Goal: Task Accomplishment & Management: Complete application form

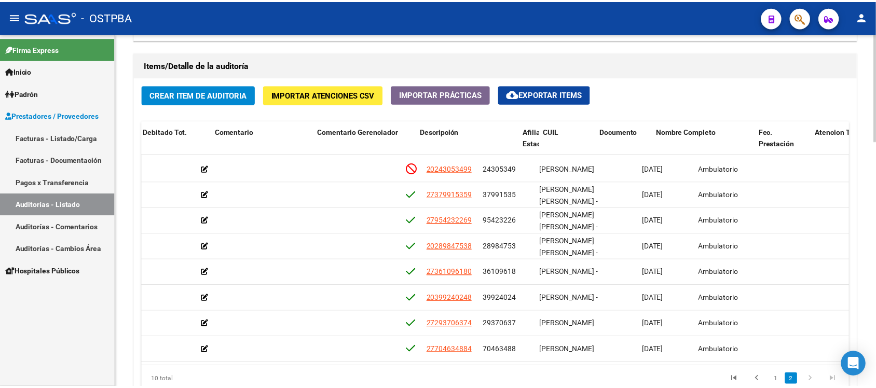
scroll to position [60, 431]
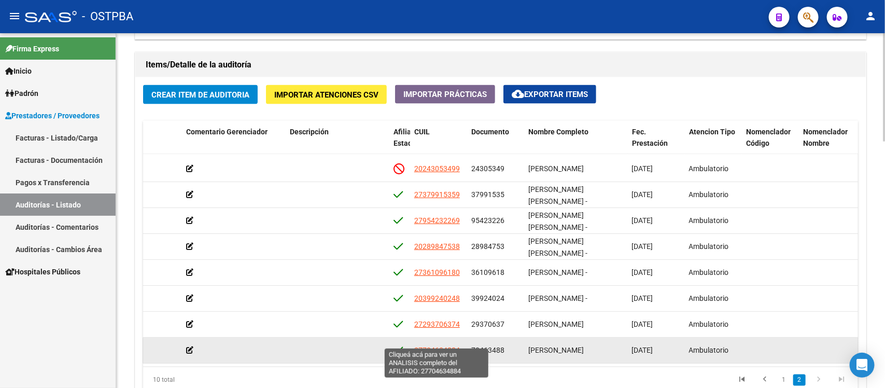
click at [445, 346] on span "27704634884" at bounding box center [437, 350] width 46 height 8
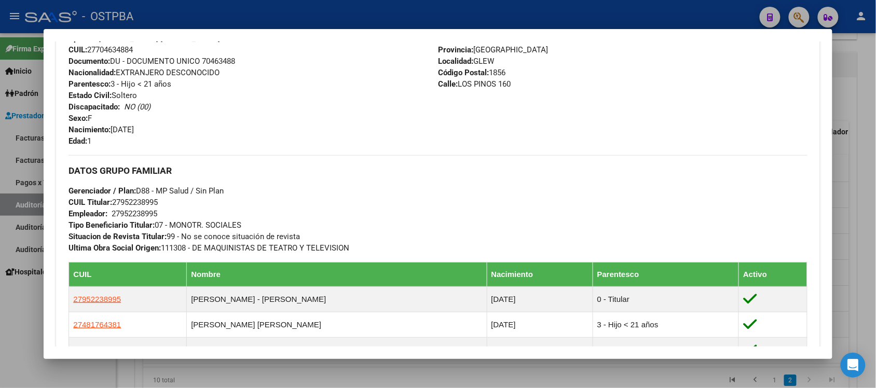
scroll to position [389, 0]
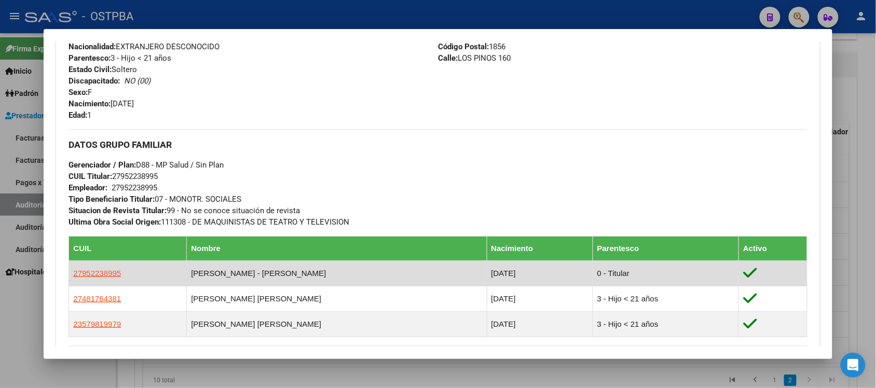
drag, startPoint x: 118, startPoint y: 275, endPoint x: 65, endPoint y: 271, distance: 53.0
click at [69, 271] on td "27952238995" at bounding box center [128, 273] width 118 height 25
copy span "27952238995"
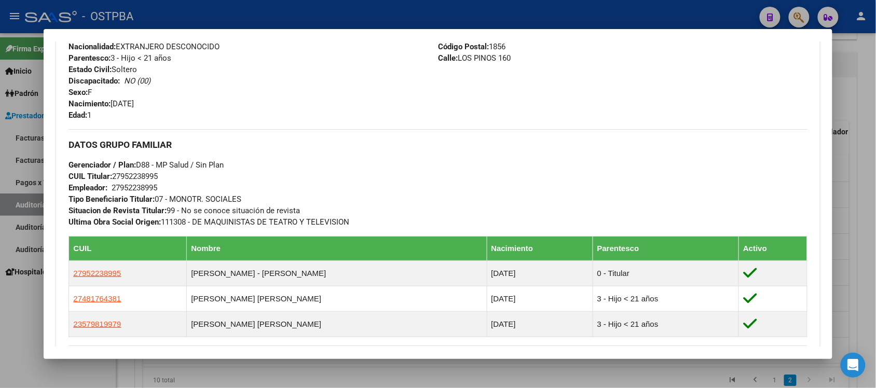
click at [853, 109] on div at bounding box center [438, 194] width 876 height 388
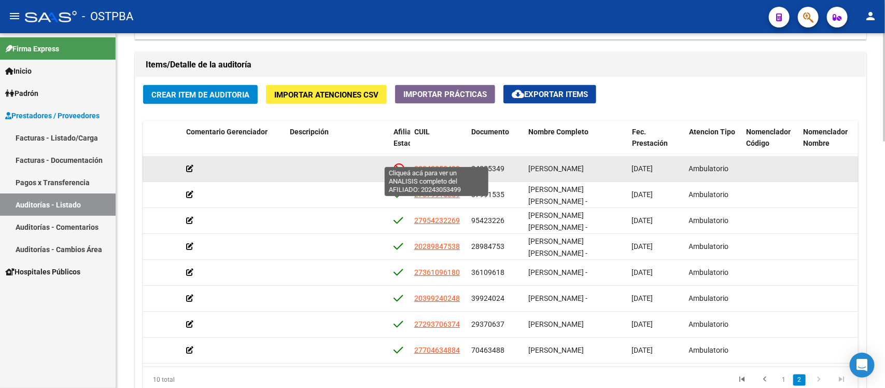
click at [450, 164] on span "20243053499" at bounding box center [437, 168] width 46 height 8
type textarea "20243053499"
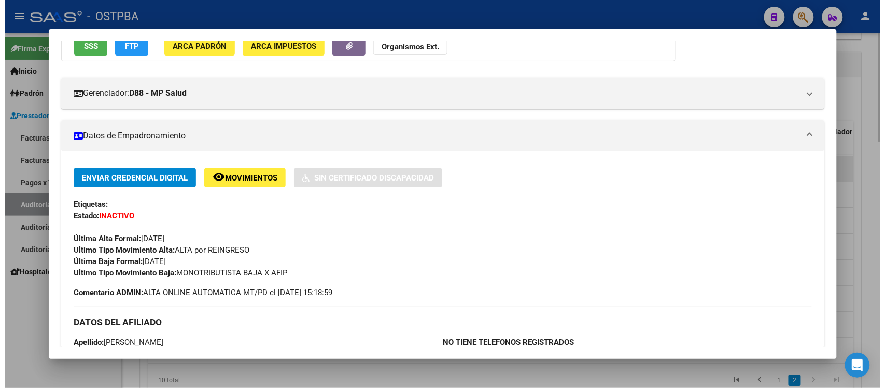
scroll to position [130, 0]
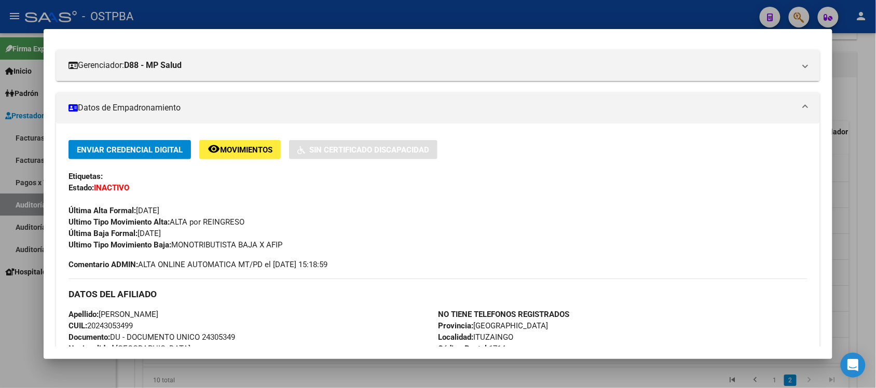
click at [855, 78] on div at bounding box center [438, 194] width 876 height 388
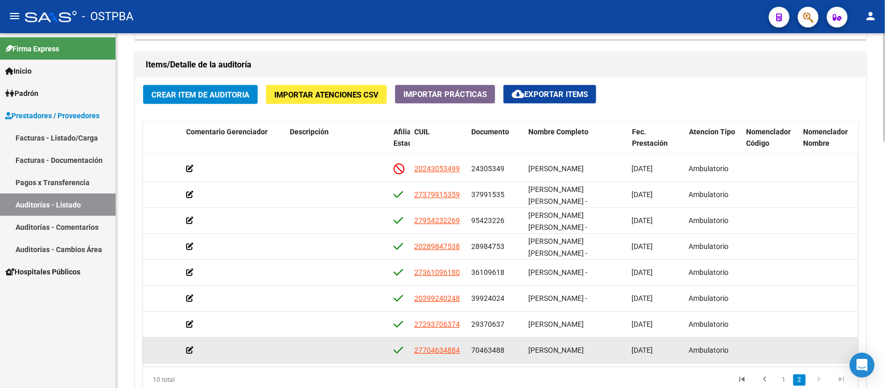
scroll to position [60, 431]
drag, startPoint x: 556, startPoint y: 351, endPoint x: 473, endPoint y: 351, distance: 83.0
click at [473, 351] on div "55640 D88 - MP Salud $ 18.052,00 $ 18.052,00 $ 0,00 27704634884 70463488 [PERSO…" at bounding box center [430, 351] width 1434 height 26
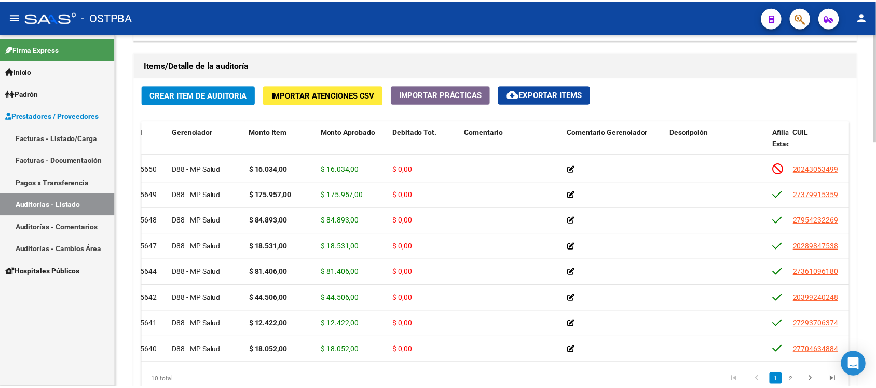
scroll to position [60, 0]
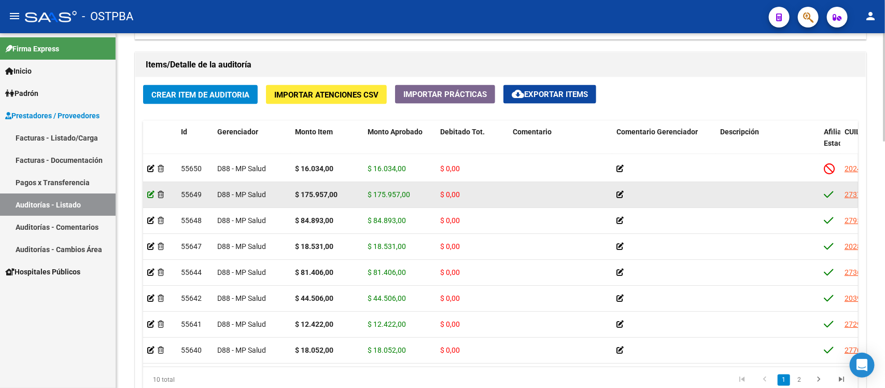
click at [151, 191] on icon at bounding box center [150, 194] width 7 height 7
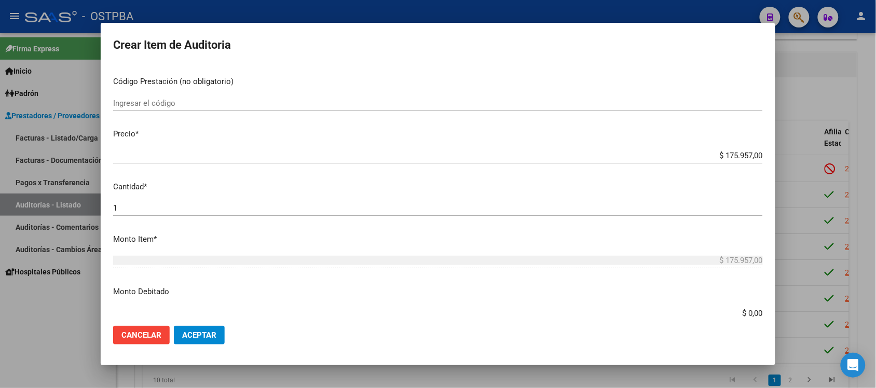
scroll to position [195, 0]
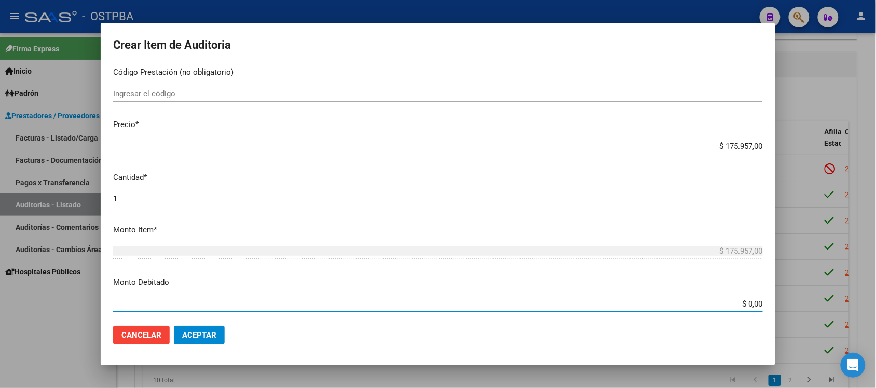
click at [742, 301] on input "$ 0,00" at bounding box center [437, 303] width 649 height 9
type input "$ 175.957,00"
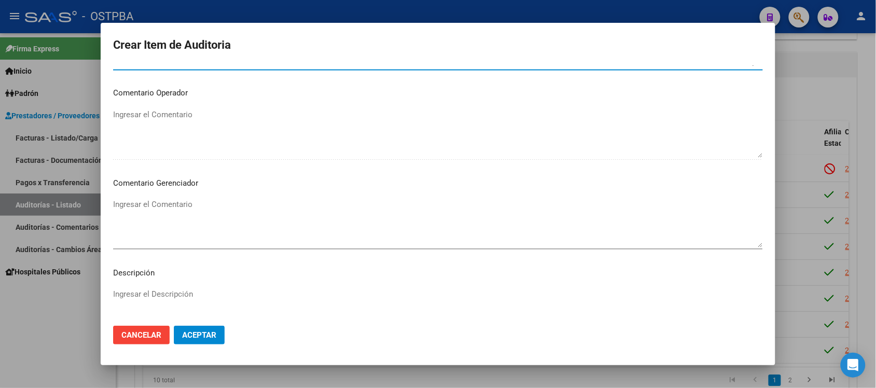
scroll to position [454, 0]
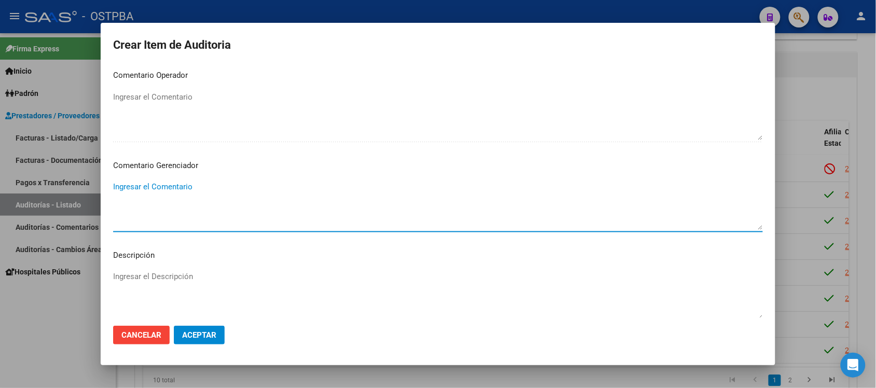
click at [158, 183] on textarea "Ingresar el Comentario" at bounding box center [437, 205] width 649 height 49
type textarea "irregularidad en pagos"
click at [201, 336] on span "Aceptar" at bounding box center [199, 334] width 34 height 9
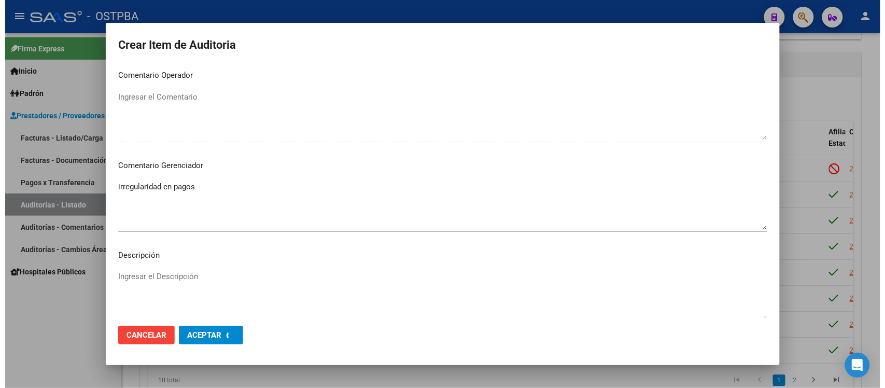
scroll to position [0, 0]
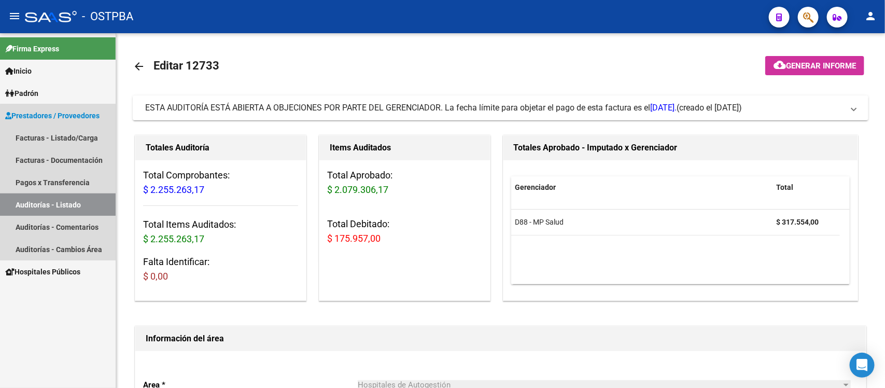
click at [58, 206] on link "Auditorías - Listado" at bounding box center [58, 204] width 116 height 22
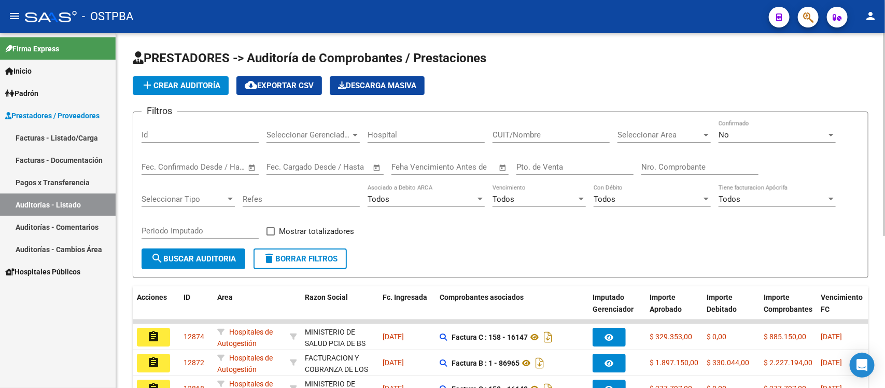
click at [671, 166] on input "Nro. Comprobante" at bounding box center [700, 166] width 117 height 9
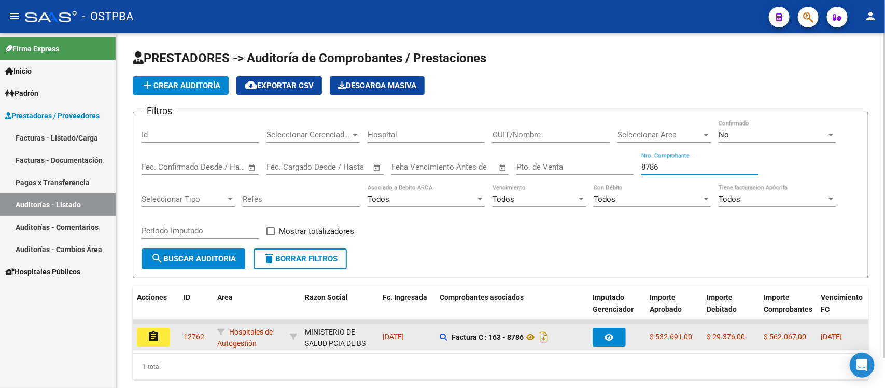
type input "8786"
click at [147, 332] on mat-icon "assignment" at bounding box center [153, 336] width 12 height 12
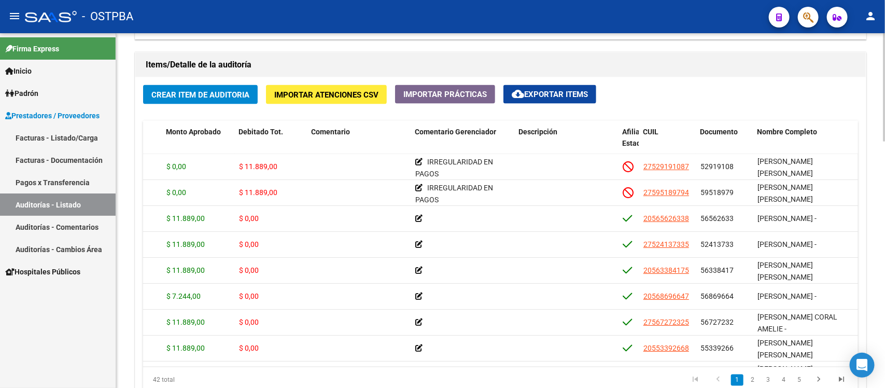
scroll to position [0, 237]
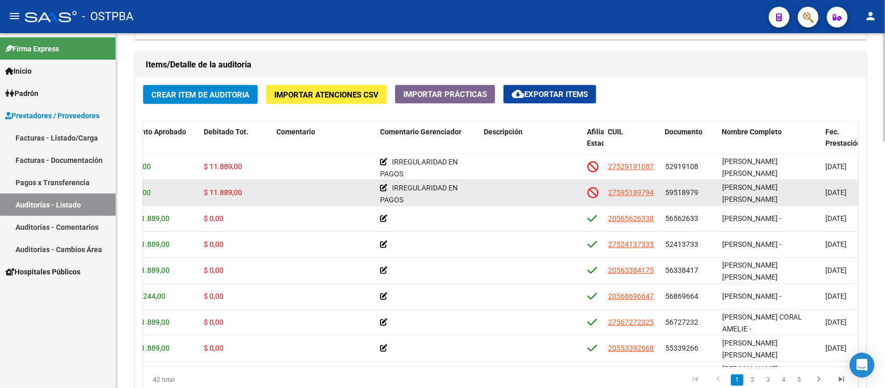
drag, startPoint x: 663, startPoint y: 166, endPoint x: 670, endPoint y: 192, distance: 27.4
drag, startPoint x: 708, startPoint y: 201, endPoint x: 703, endPoint y: 187, distance: 14.8
click at [709, 201] on datatable-body-cell "59518979" at bounding box center [689, 192] width 57 height 25
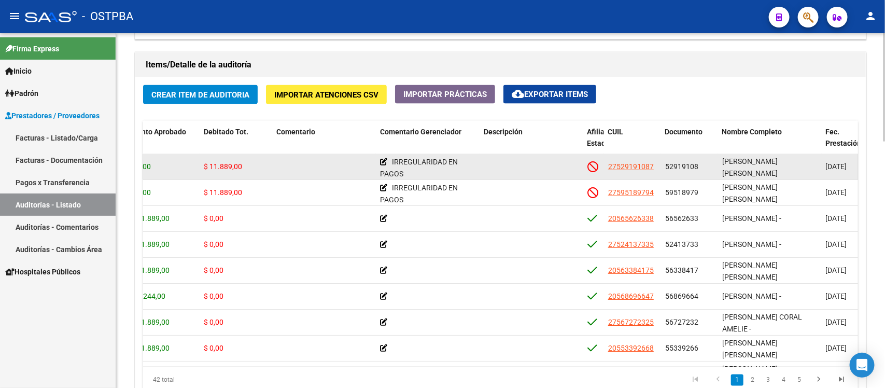
drag, startPoint x: 668, startPoint y: 166, endPoint x: 816, endPoint y: 169, distance: 148.4
click at [816, 169] on div "56443 D88 - MP Salud $ 11.889,00 $ 0,00 $ 11.889,00 IRREGULARIDAD EN PAGOS 2752…" at bounding box center [624, 167] width 1434 height 26
click at [703, 172] on div "52919108" at bounding box center [689, 167] width 49 height 12
drag, startPoint x: 663, startPoint y: 170, endPoint x: 807, endPoint y: 175, distance: 143.7
click at [807, 175] on div "56443 D88 - MP Salud $ 11.889,00 $ 0,00 $ 11.889,00 IRREGULARIDAD EN PAGOS 2752…" at bounding box center [624, 167] width 1434 height 26
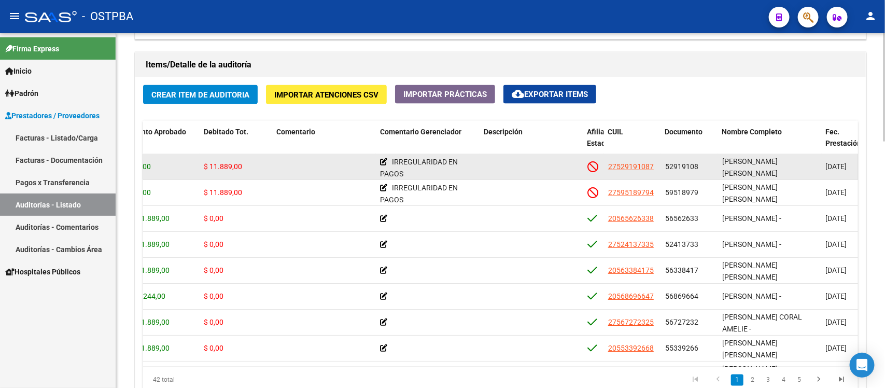
copy div "52919108 [PERSON_NAME] [PERSON_NAME]"
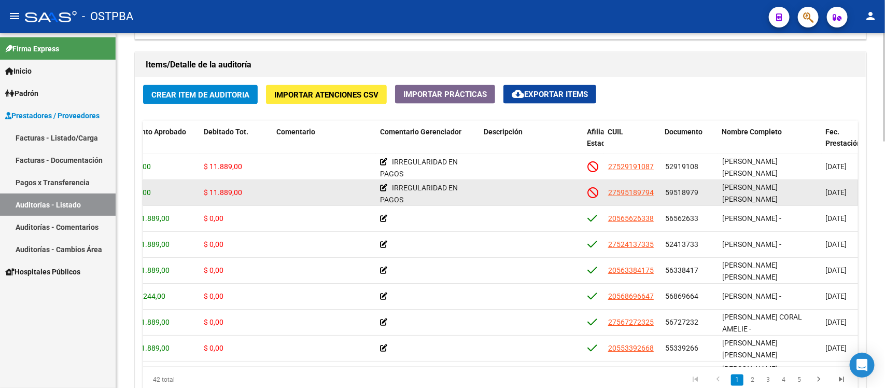
drag, startPoint x: 665, startPoint y: 192, endPoint x: 755, endPoint y: 201, distance: 90.2
click at [755, 201] on div "56442 D88 - MP Salud $ 11.889,00 $ 0,00 $ 11.889,00 IRREGULARIDAD EN PAGOS 2759…" at bounding box center [624, 193] width 1434 height 26
copy div "59518979 [PERSON_NAME] [PERSON_NAME]"
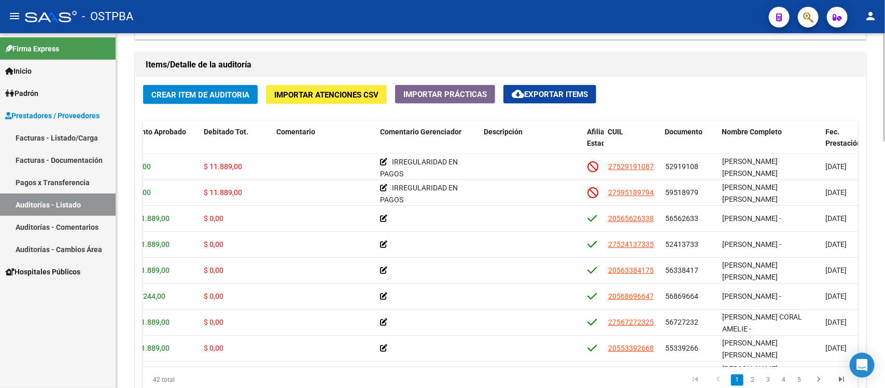
copy div "59518979 [PERSON_NAME] [PERSON_NAME]"
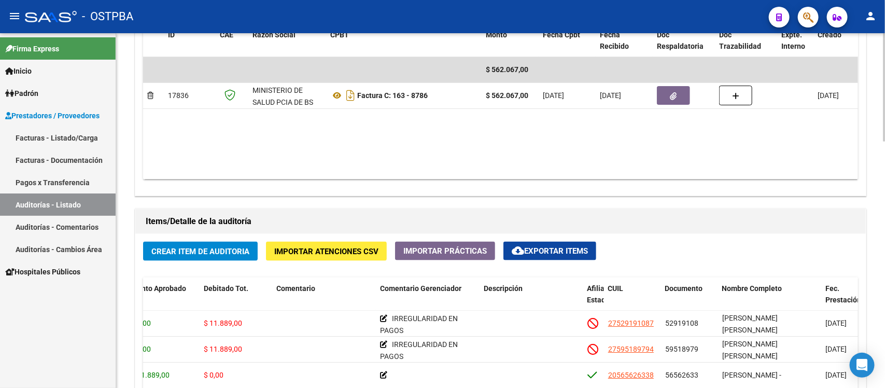
scroll to position [584, 0]
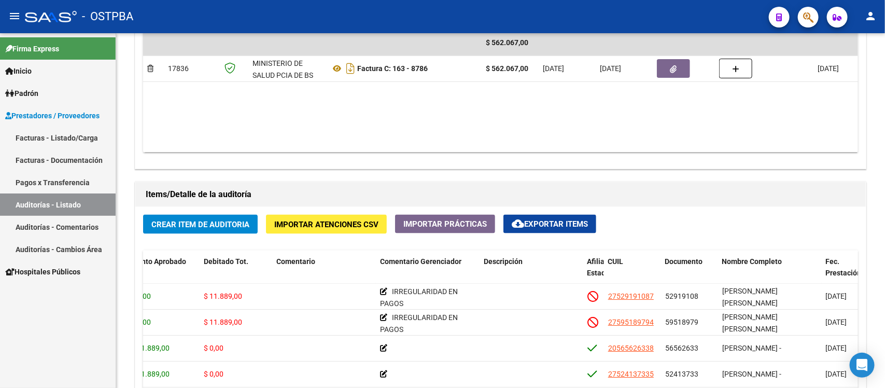
click at [71, 206] on link "Auditorías - Listado" at bounding box center [58, 204] width 116 height 22
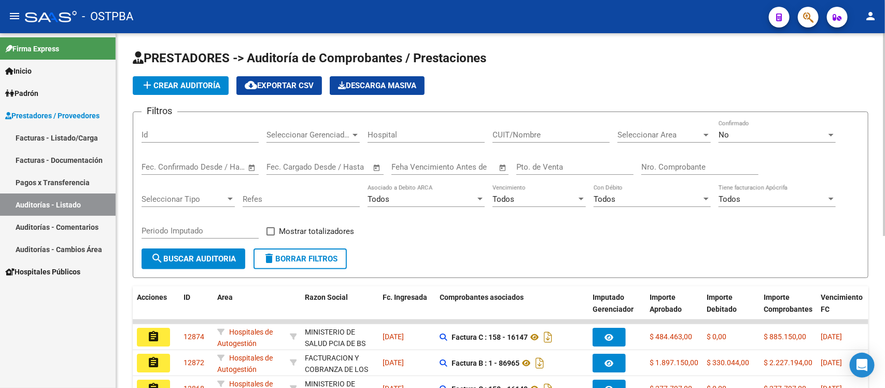
click at [672, 166] on input "Nro. Comprobante" at bounding box center [700, 166] width 117 height 9
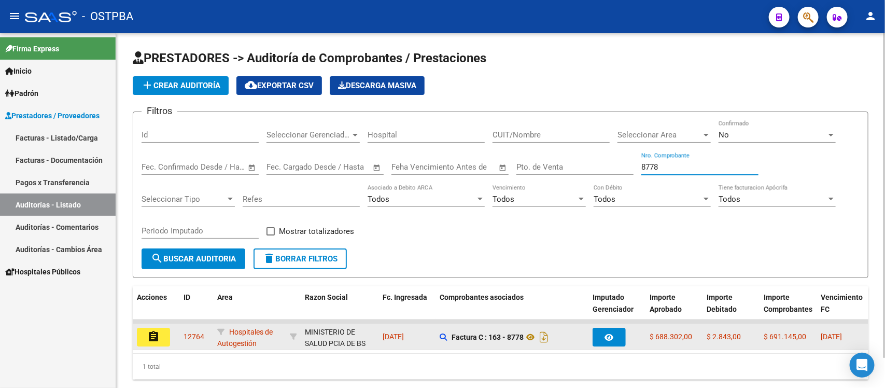
type input "8778"
click at [159, 335] on mat-icon "assignment" at bounding box center [153, 336] width 12 height 12
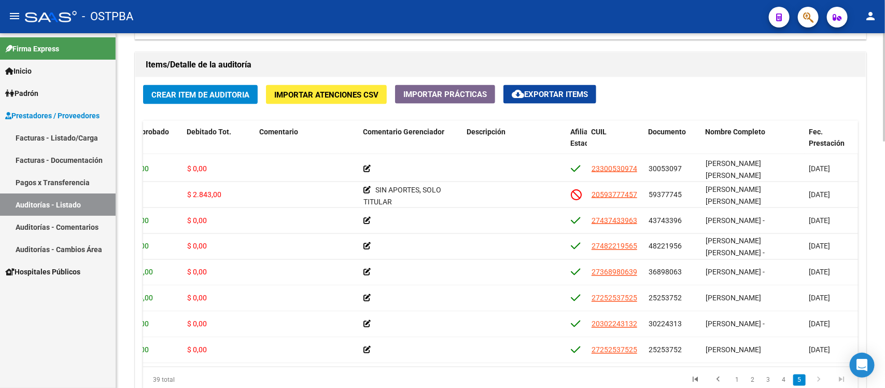
scroll to position [812, 255]
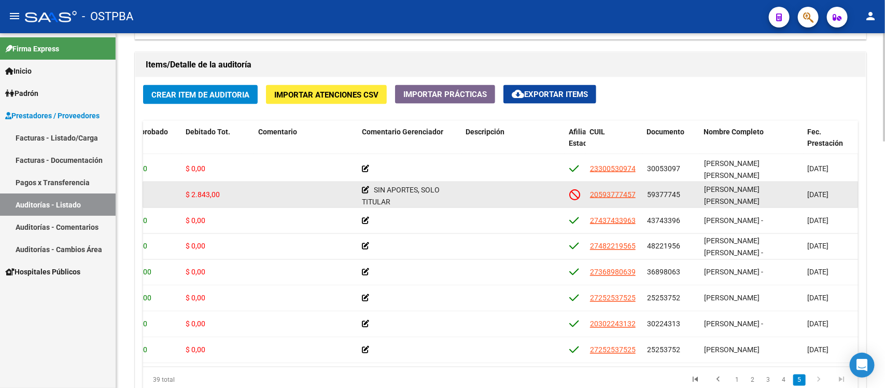
drag, startPoint x: 648, startPoint y: 182, endPoint x: 777, endPoint y: 183, distance: 128.6
click at [777, 183] on div "56450 D88 - MP Salud $ 2.843,00 $ 0,00 $ 2.843,00 SIN APORTES, SOLO TITULAR 205…" at bounding box center [605, 195] width 1434 height 26
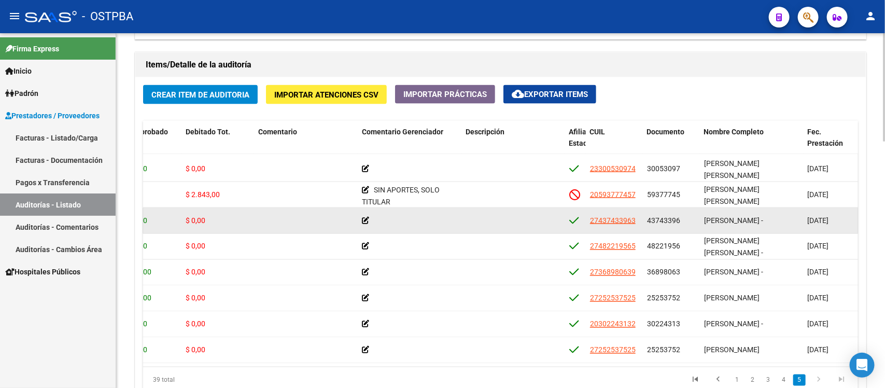
click at [760, 208] on datatable-body-cell "[PERSON_NAME] -" at bounding box center [752, 220] width 104 height 25
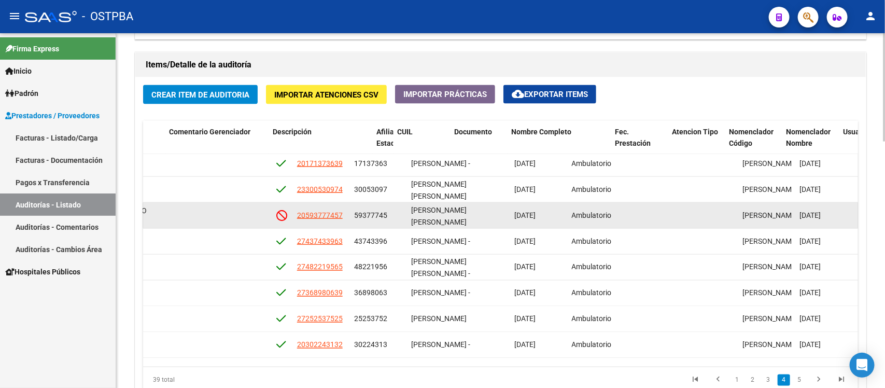
drag, startPoint x: 647, startPoint y: 185, endPoint x: 802, endPoint y: 203, distance: 156.6
click at [845, 203] on div "56450 D88 - MP Salud $ 2.843,00 $ 0,00 $ 2.843,00 SIN APORTES, SOLO TITULAR 205…" at bounding box center [312, 216] width 1434 height 26
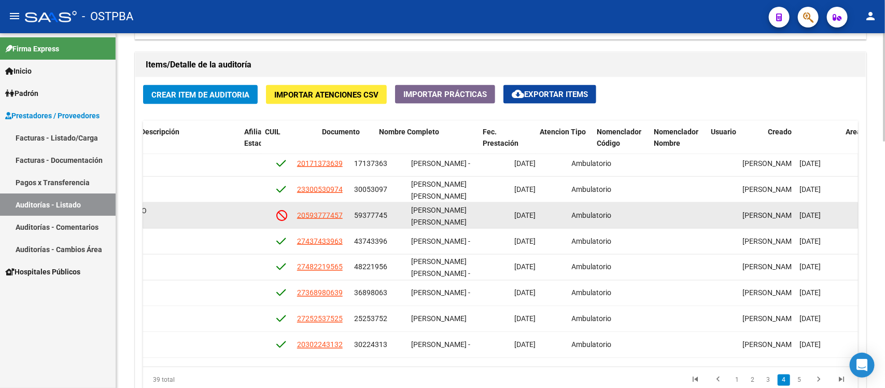
scroll to position [781, 579]
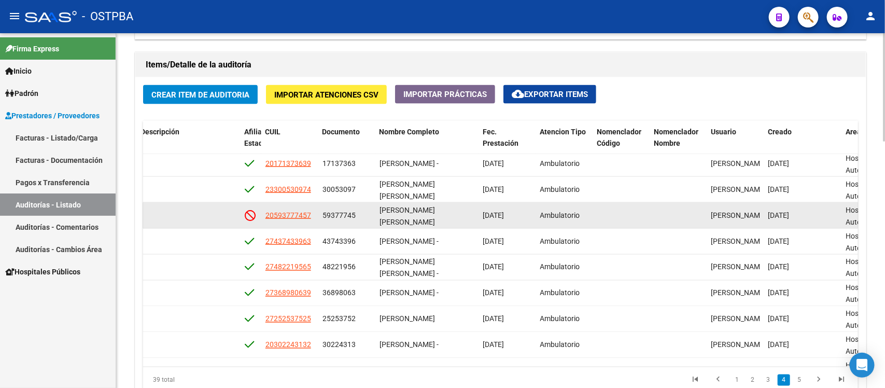
click at [633, 212] on datatable-body-cell at bounding box center [621, 215] width 57 height 25
drag, startPoint x: 323, startPoint y: 215, endPoint x: 528, endPoint y: 215, distance: 204.9
click at [528, 215] on div "56450 D88 - MP Salud $ 2.843,00 $ 0,00 $ 2.843,00 SIN APORTES, SOLO TITULAR 205…" at bounding box center [281, 216] width 1434 height 26
copy div "59377745 [PERSON_NAME] [PERSON_NAME] [DATE]"
